Goal: Task Accomplishment & Management: Use online tool/utility

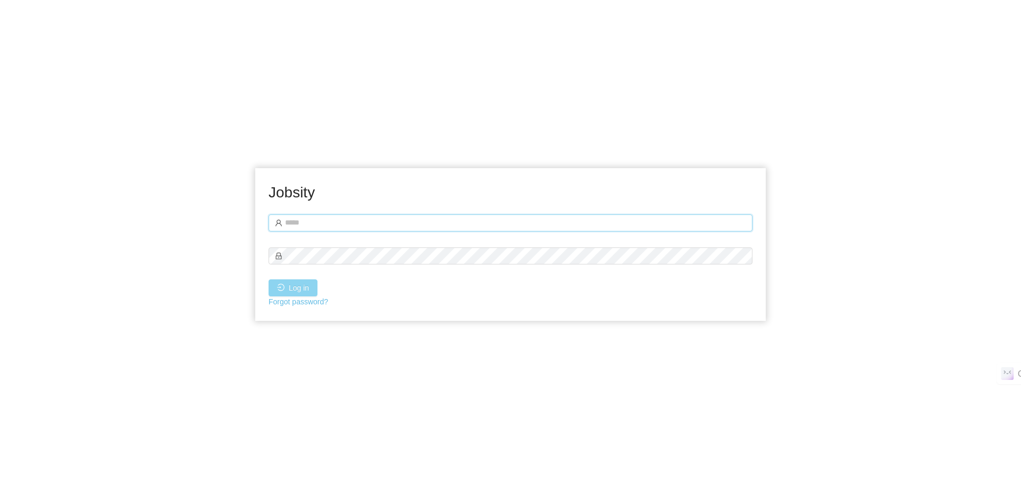
type input "**********"
click at [303, 288] on button "Log in" at bounding box center [293, 287] width 49 height 17
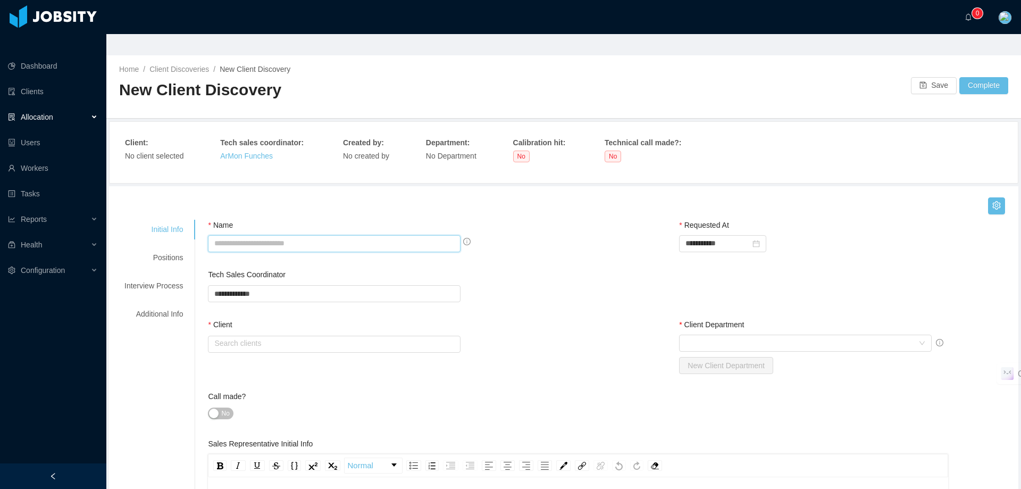
click at [347, 235] on input "Name" at bounding box center [334, 243] width 253 height 17
type input "**********"
click at [327, 336] on input "text" at bounding box center [334, 344] width 253 height 17
click at [297, 340] on li "Function Health" at bounding box center [331, 342] width 250 height 17
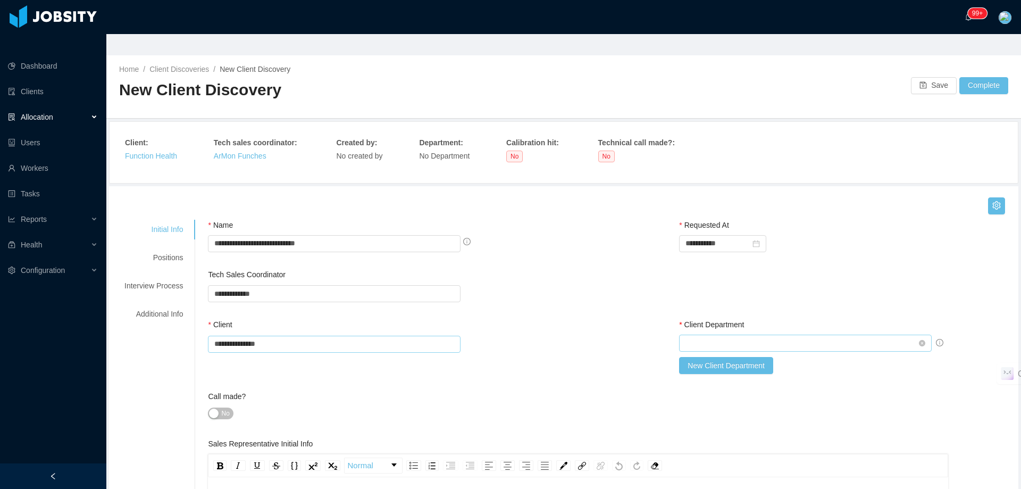
type input "**********"
click at [693, 335] on div "Select Client Department" at bounding box center [802, 343] width 233 height 16
click at [691, 338] on li "Healthcare" at bounding box center [798, 342] width 250 height 17
type input "*"
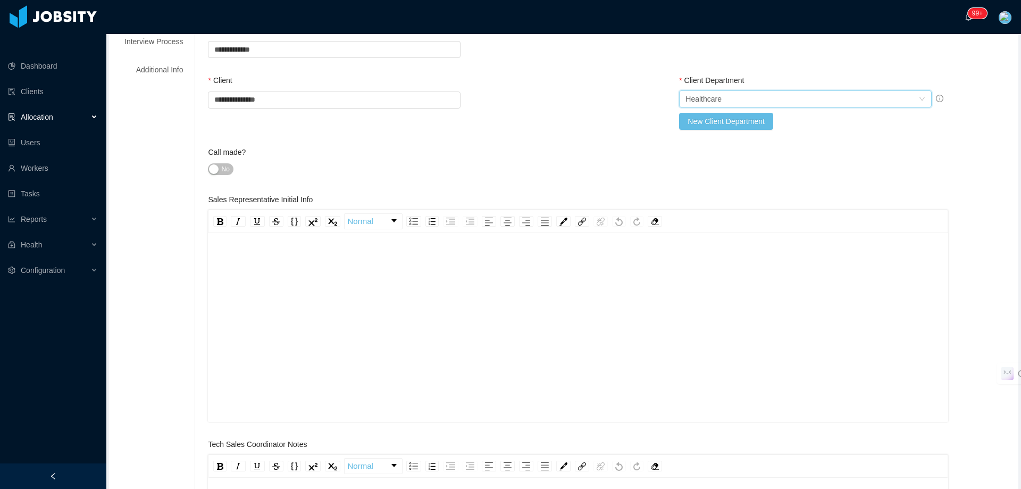
scroll to position [266, 0]
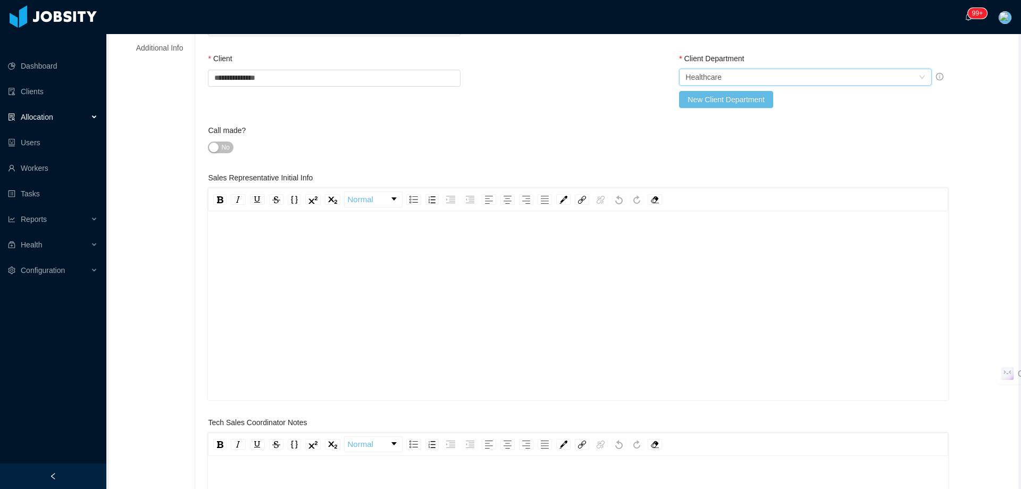
click at [513, 244] on div "rdw-editor" at bounding box center [578, 322] width 724 height 186
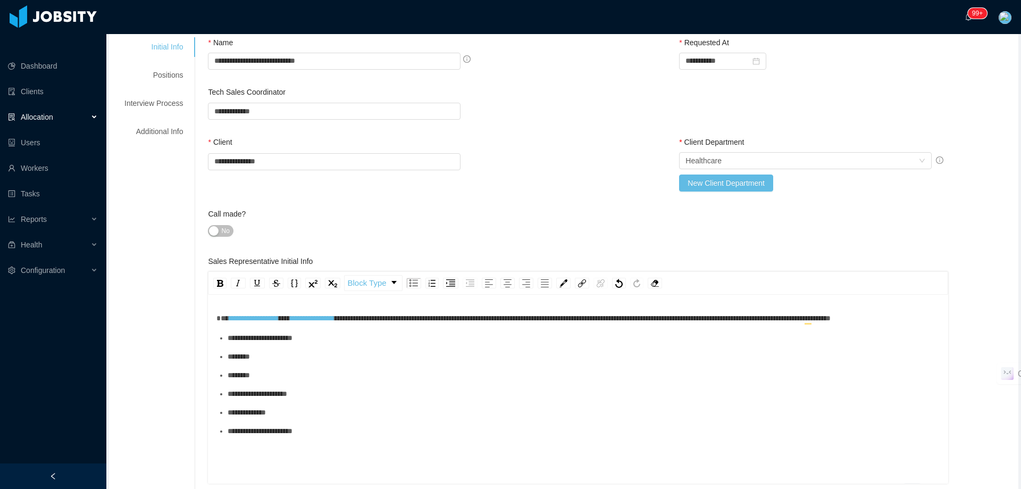
scroll to position [0, 0]
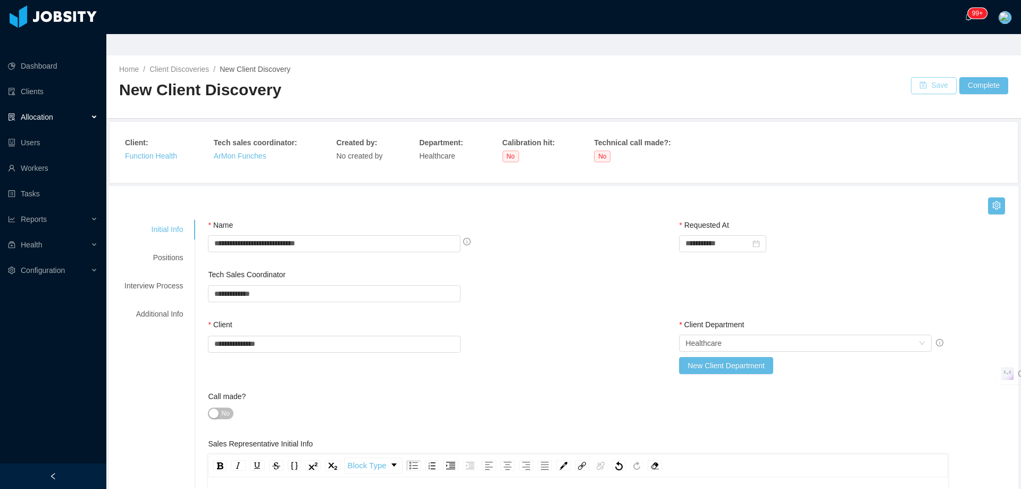
click at [923, 77] on button "Save" at bounding box center [934, 85] width 46 height 17
click at [933, 77] on button "Save" at bounding box center [934, 85] width 46 height 17
click at [64, 106] on div "Allocation" at bounding box center [53, 116] width 106 height 21
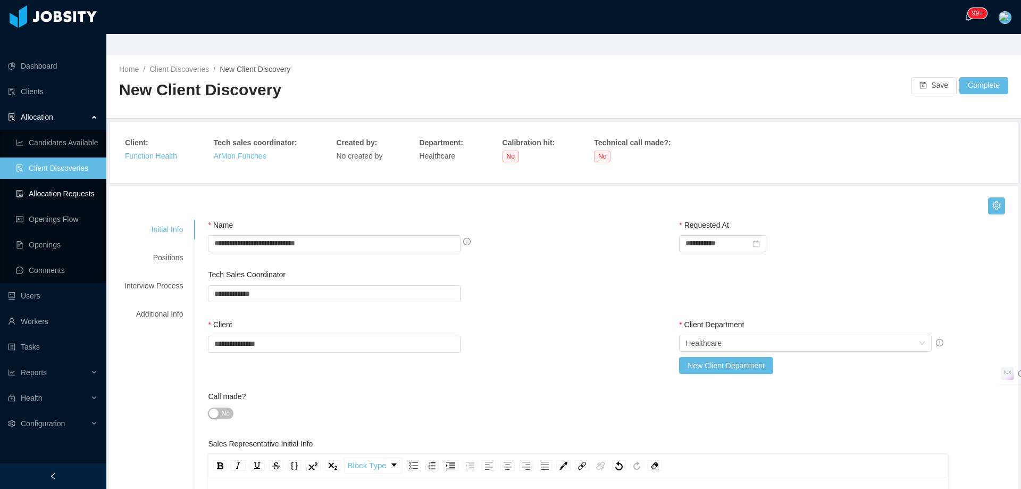
click at [80, 183] on link "Allocation Requests" at bounding box center [57, 193] width 82 height 21
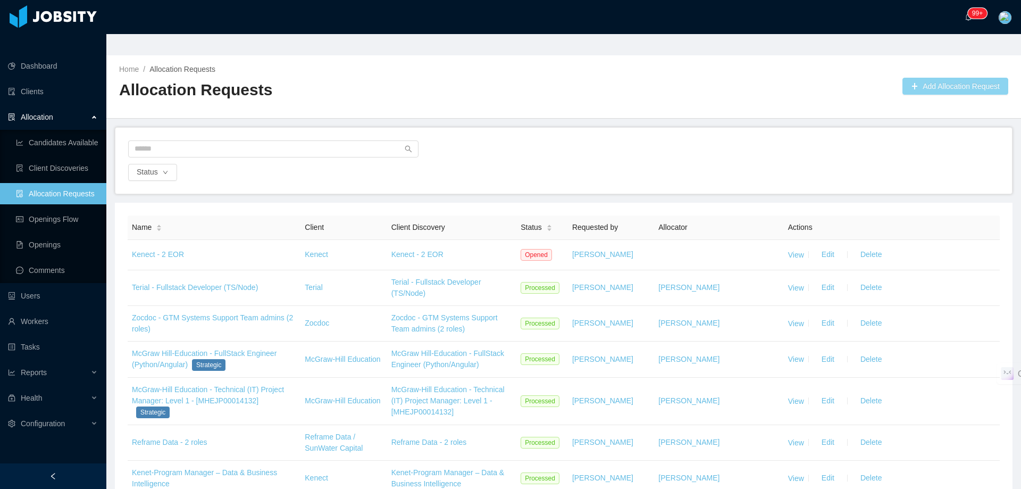
click at [936, 78] on button "Add Allocation Request" at bounding box center [956, 86] width 106 height 17
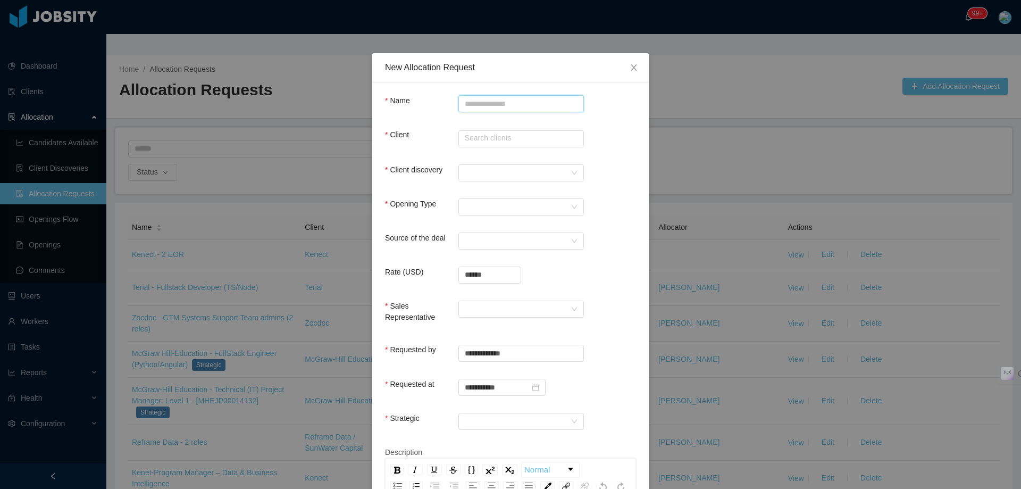
click at [522, 102] on input "Name" at bounding box center [521, 103] width 126 height 17
click at [630, 66] on icon "icon: close" at bounding box center [634, 67] width 9 height 9
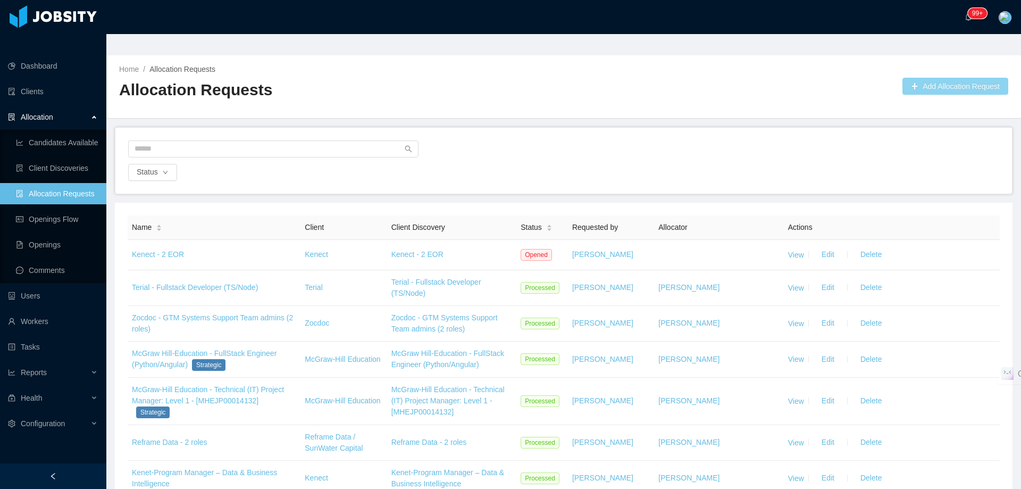
click at [921, 78] on button "Add Allocation Request" at bounding box center [956, 86] width 106 height 17
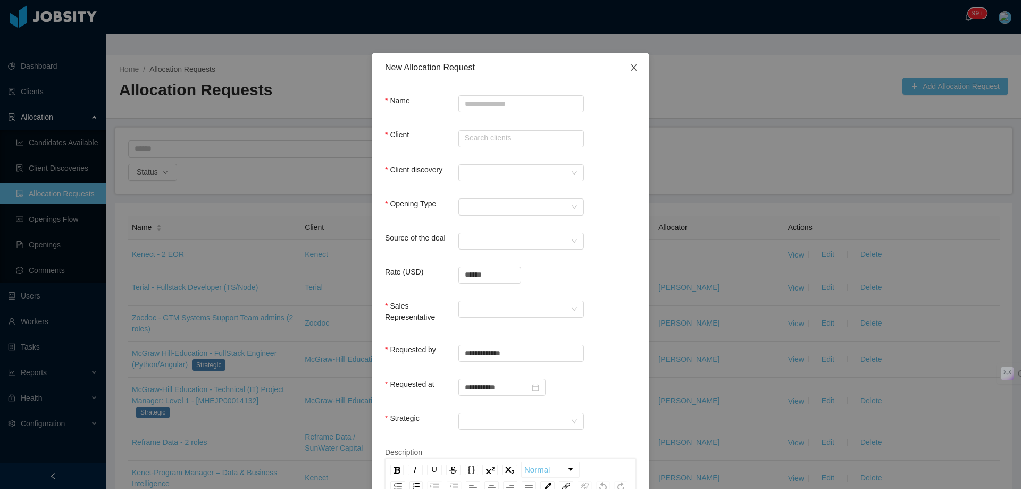
click at [632, 70] on icon "icon: close" at bounding box center [634, 67] width 9 height 9
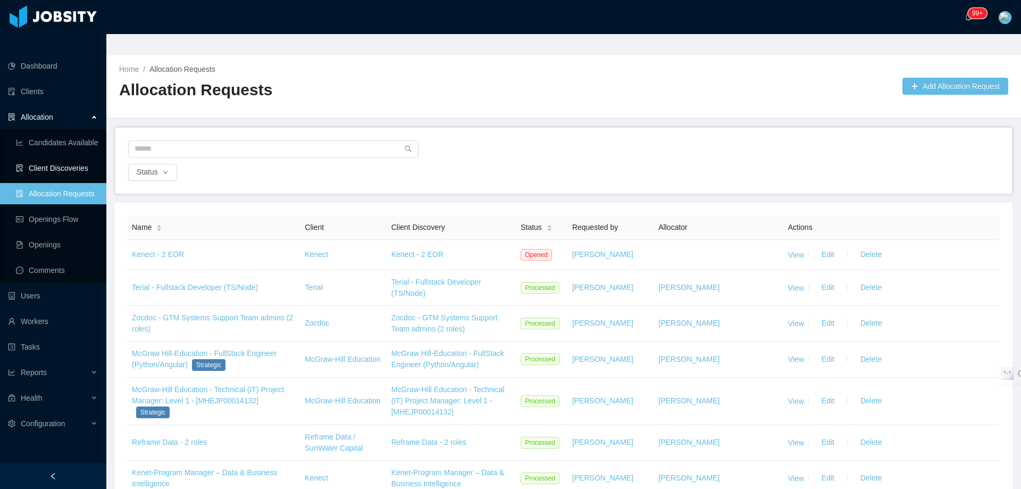
click at [49, 157] on link "Client Discoveries" at bounding box center [57, 167] width 82 height 21
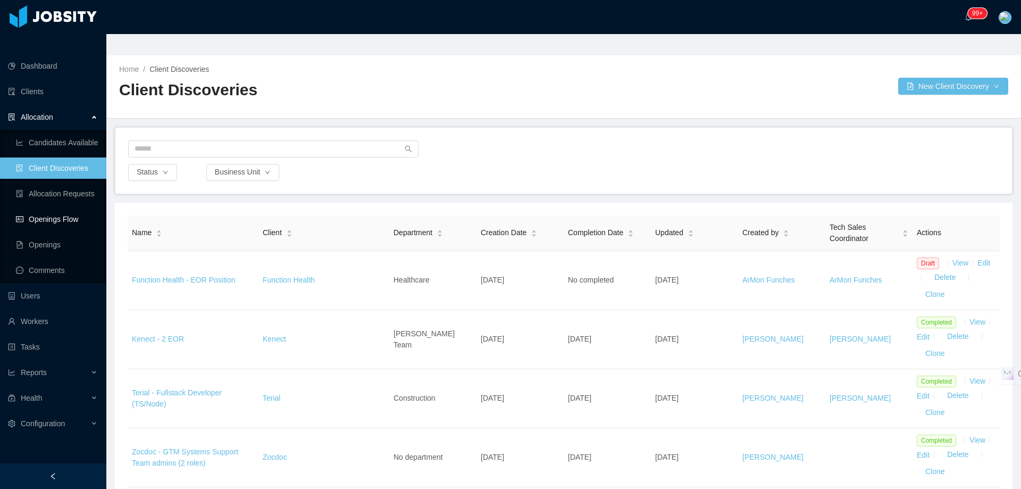
click at [76, 208] on link "Openings Flow" at bounding box center [57, 218] width 82 height 21
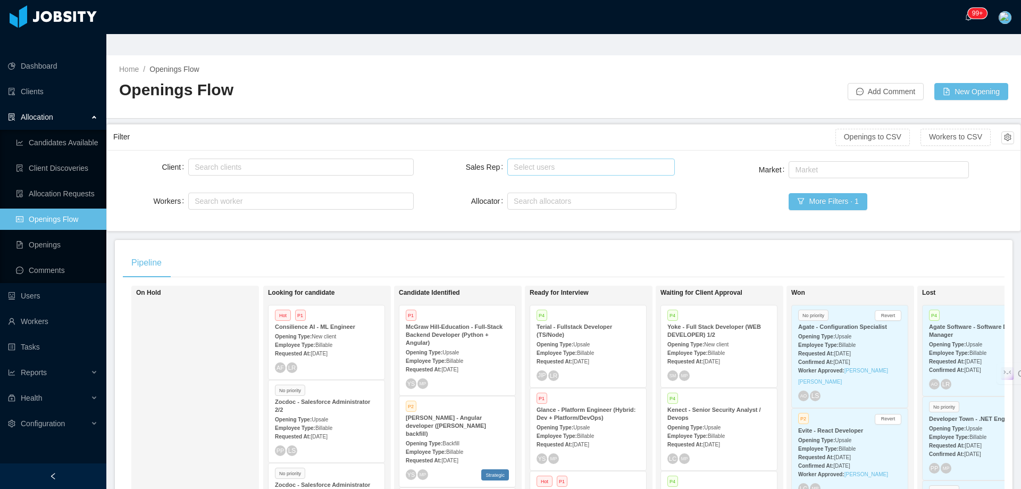
click at [566, 159] on div "Select users" at bounding box center [589, 167] width 157 height 16
type input "*****"
click at [611, 164] on li "ArMon Funches" at bounding box center [587, 166] width 166 height 17
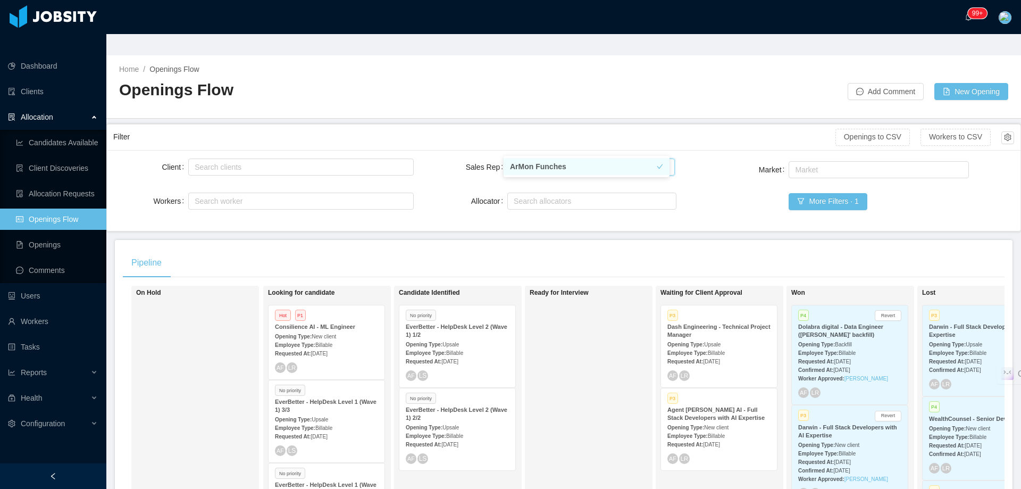
click at [716, 127] on div "Filter" at bounding box center [474, 137] width 722 height 20
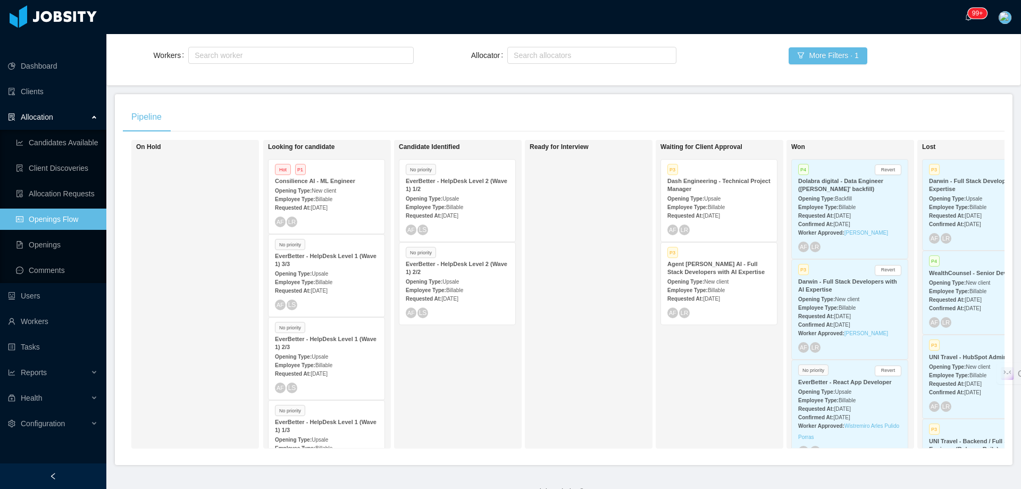
click at [880, 201] on div "Employee Type: Billable" at bounding box center [849, 206] width 103 height 11
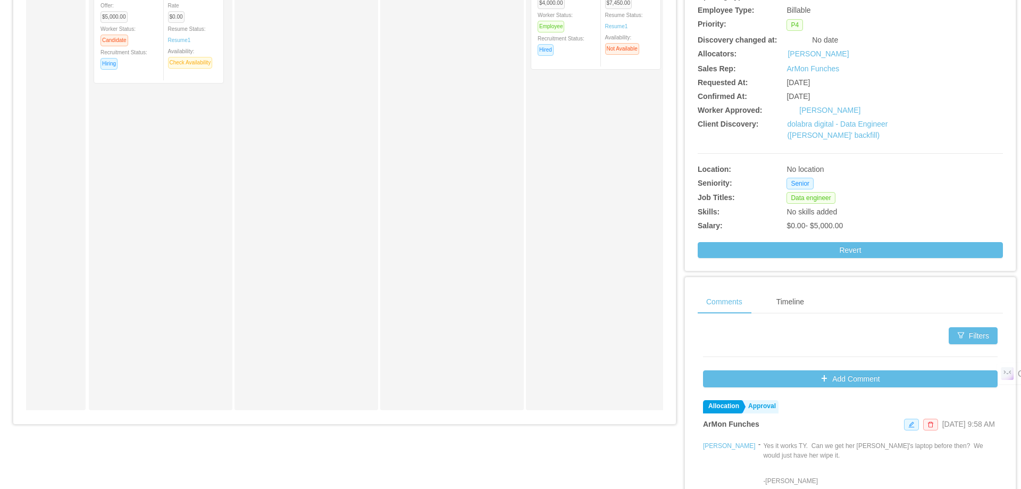
scroll to position [22, 0]
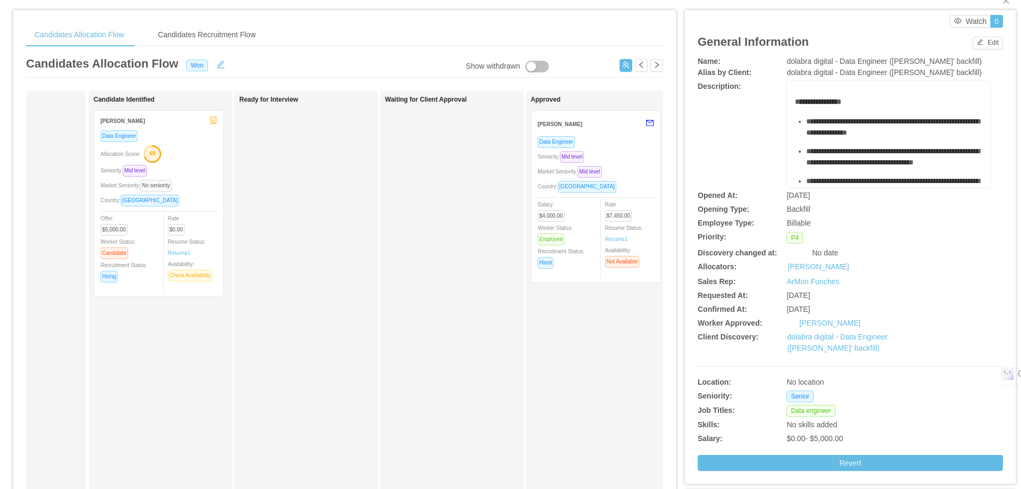
click at [642, 164] on div "Data Engineer Seniority: Mid level Market Seniority: Mid level Country: [GEOGRA…" at bounding box center [596, 206] width 116 height 140
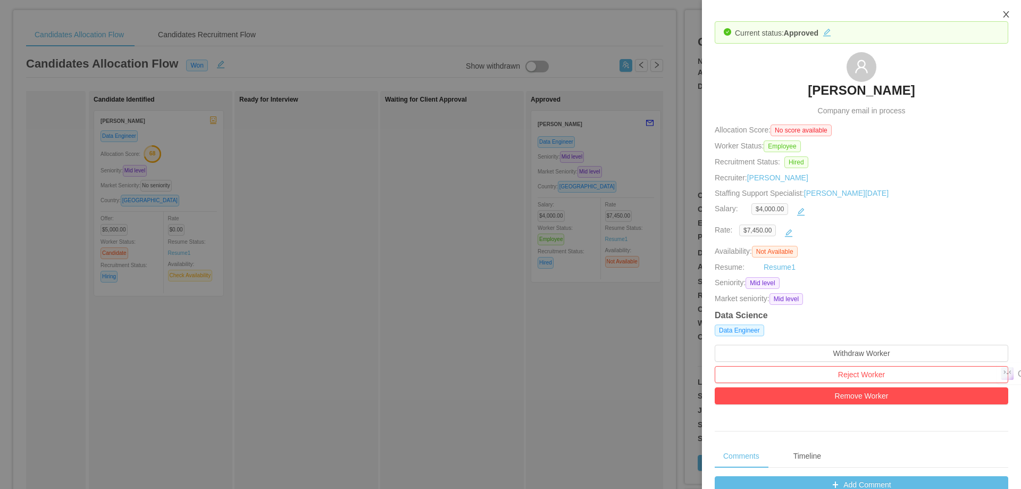
click at [1009, 15] on icon "icon: close" at bounding box center [1006, 14] width 9 height 9
